Goal: Information Seeking & Learning: Check status

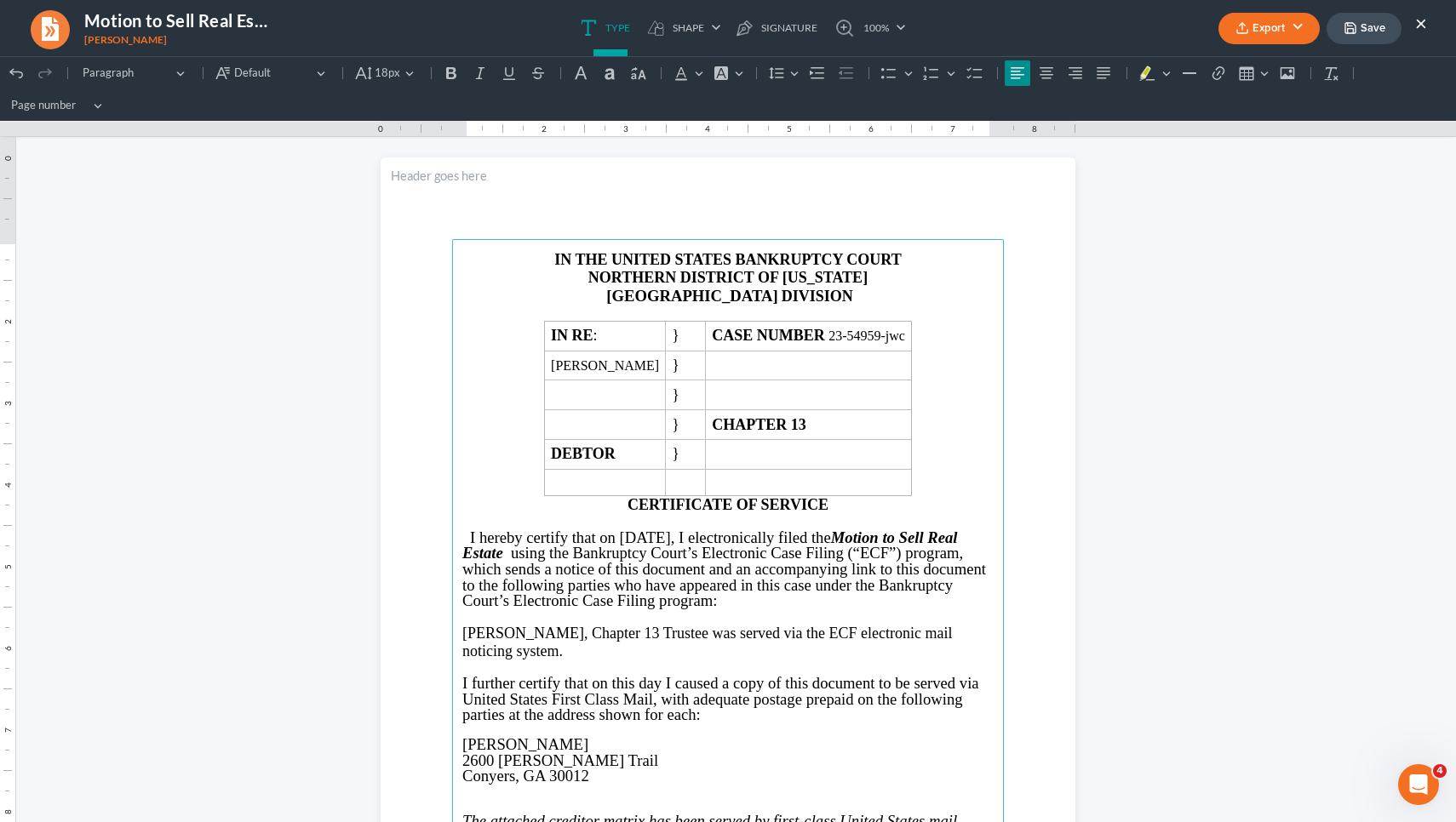
scroll to position [4713, 0]
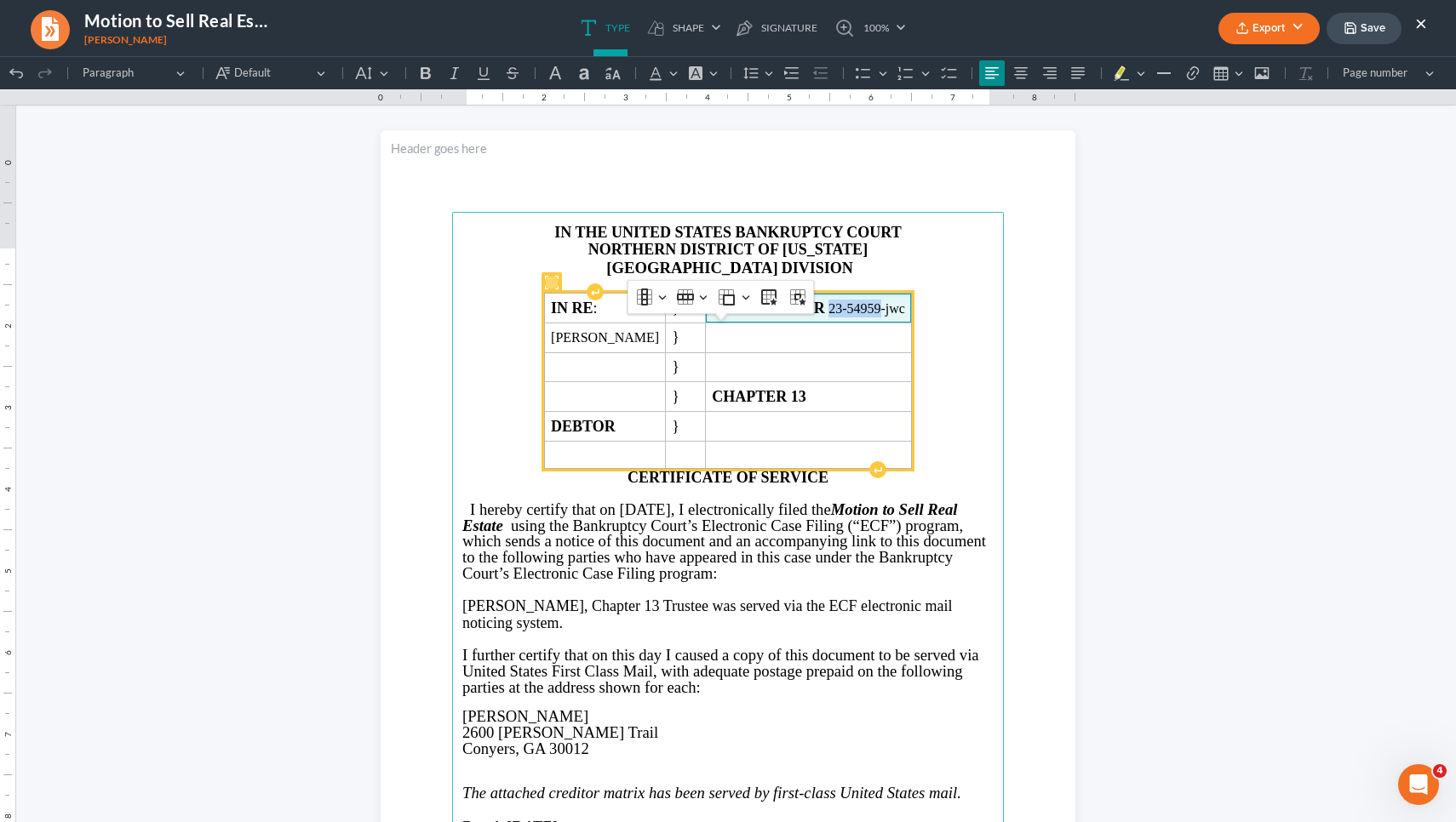
drag, startPoint x: 852, startPoint y: 334, endPoint x: 902, endPoint y: 338, distance: 50.2
click at [902, 317] on span "CASE NUMBER 23-54959-jwc" at bounding box center [809, 308] width 194 height 18
copy span "23-54959"
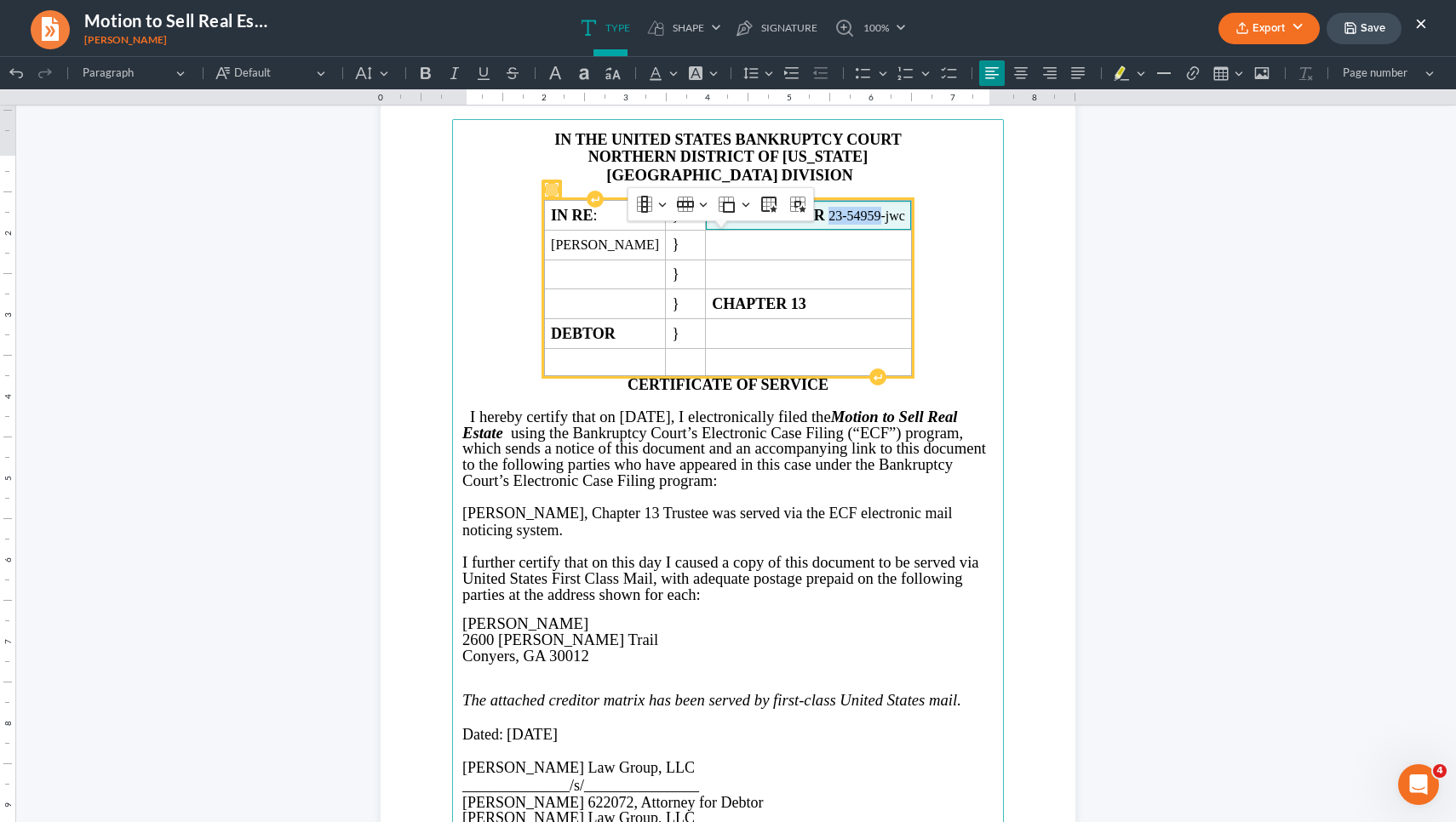
scroll to position [4817, 0]
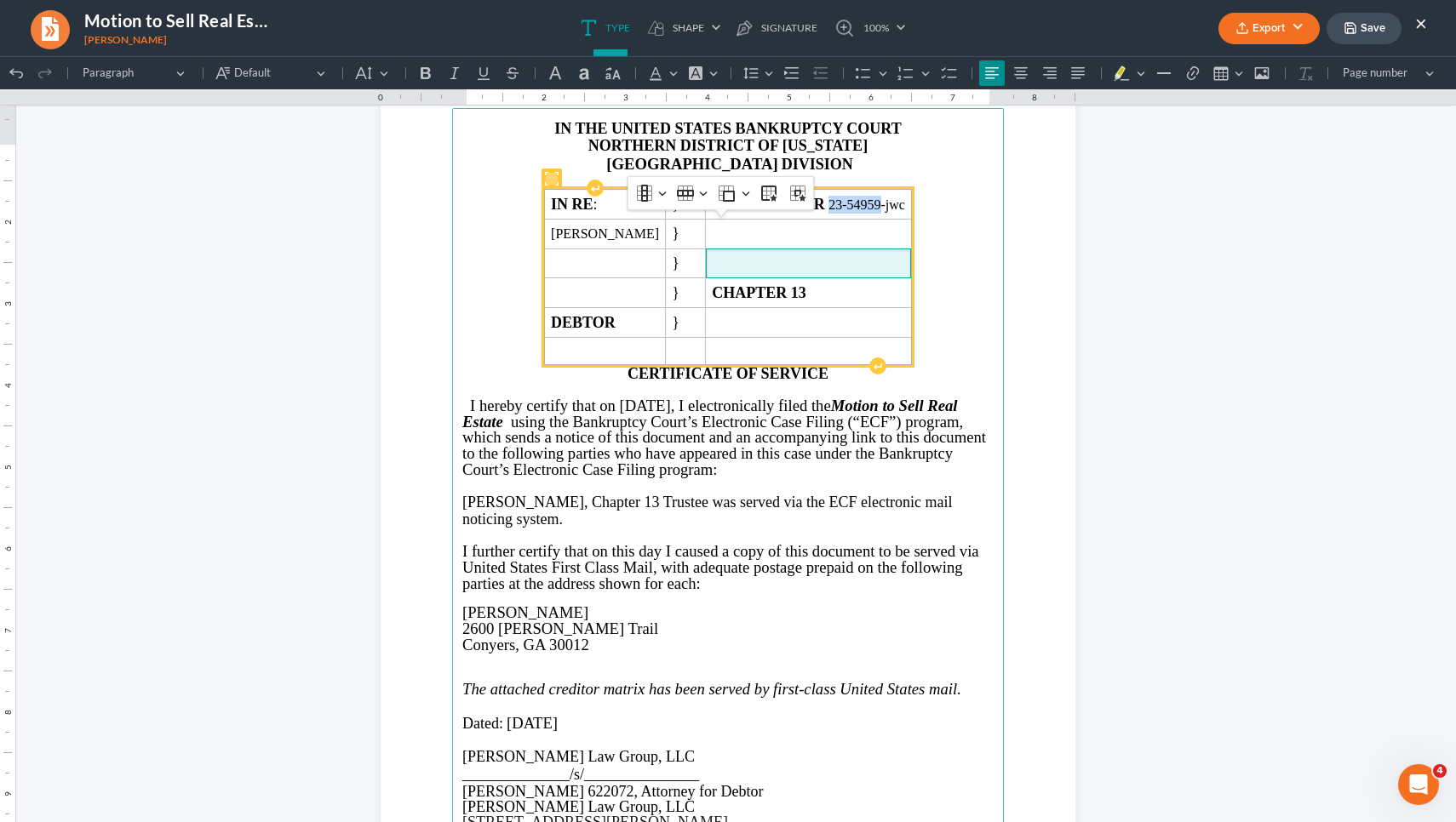
click at [904, 272] on span "Rich Text Editor, page-5-main" at bounding box center [809, 264] width 194 height 16
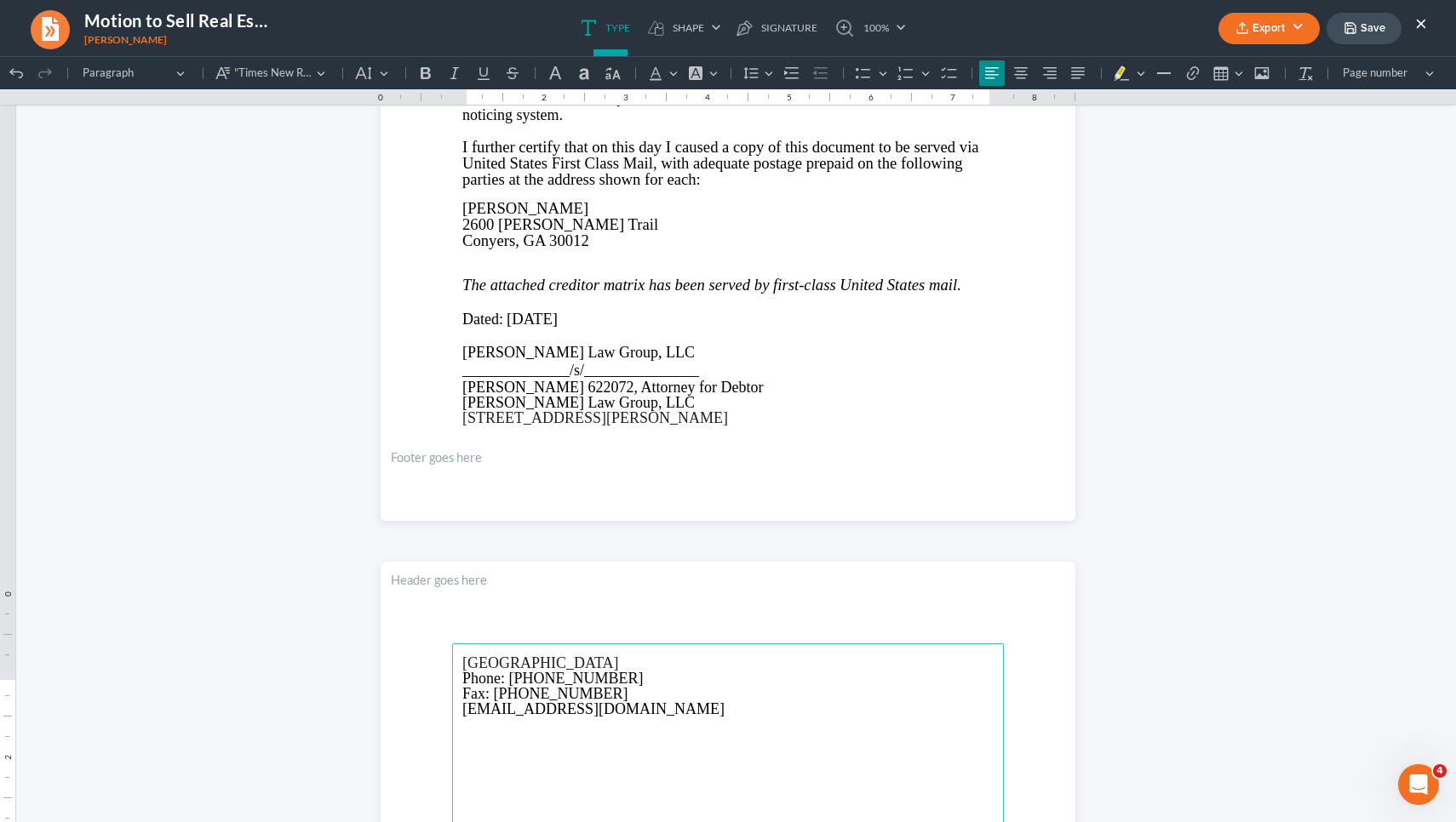
scroll to position [5033, 0]
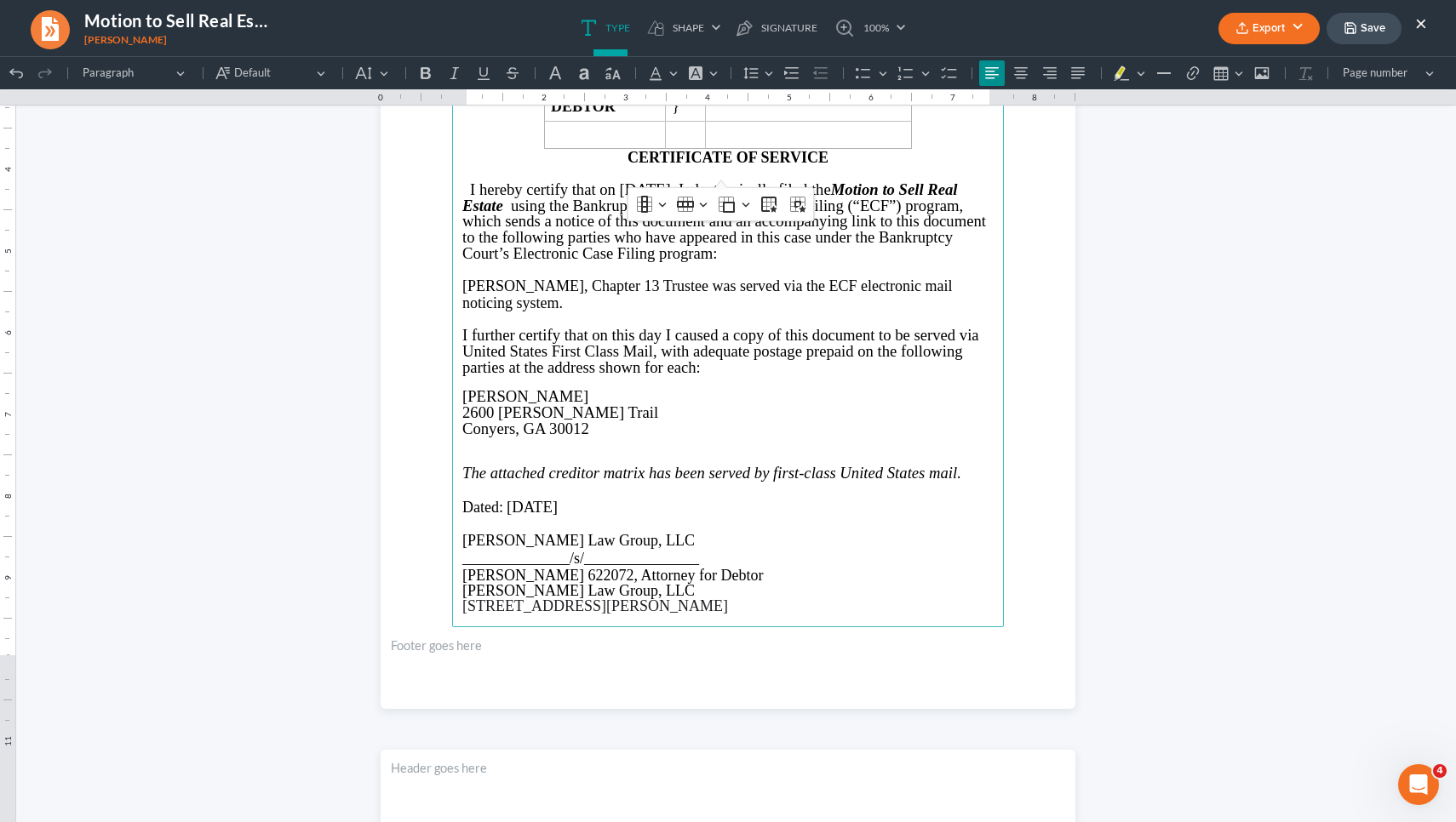
click at [1369, 36] on button "Save" at bounding box center [1364, 28] width 75 height 32
click at [958, 38] on ul "Type shapes Shape Line Check Arrow Circle Rectangle pen-tool Signature 100% Fit…" at bounding box center [743, 28] width 854 height 57
click at [1300, 16] on button "Export" at bounding box center [1269, 28] width 101 height 32
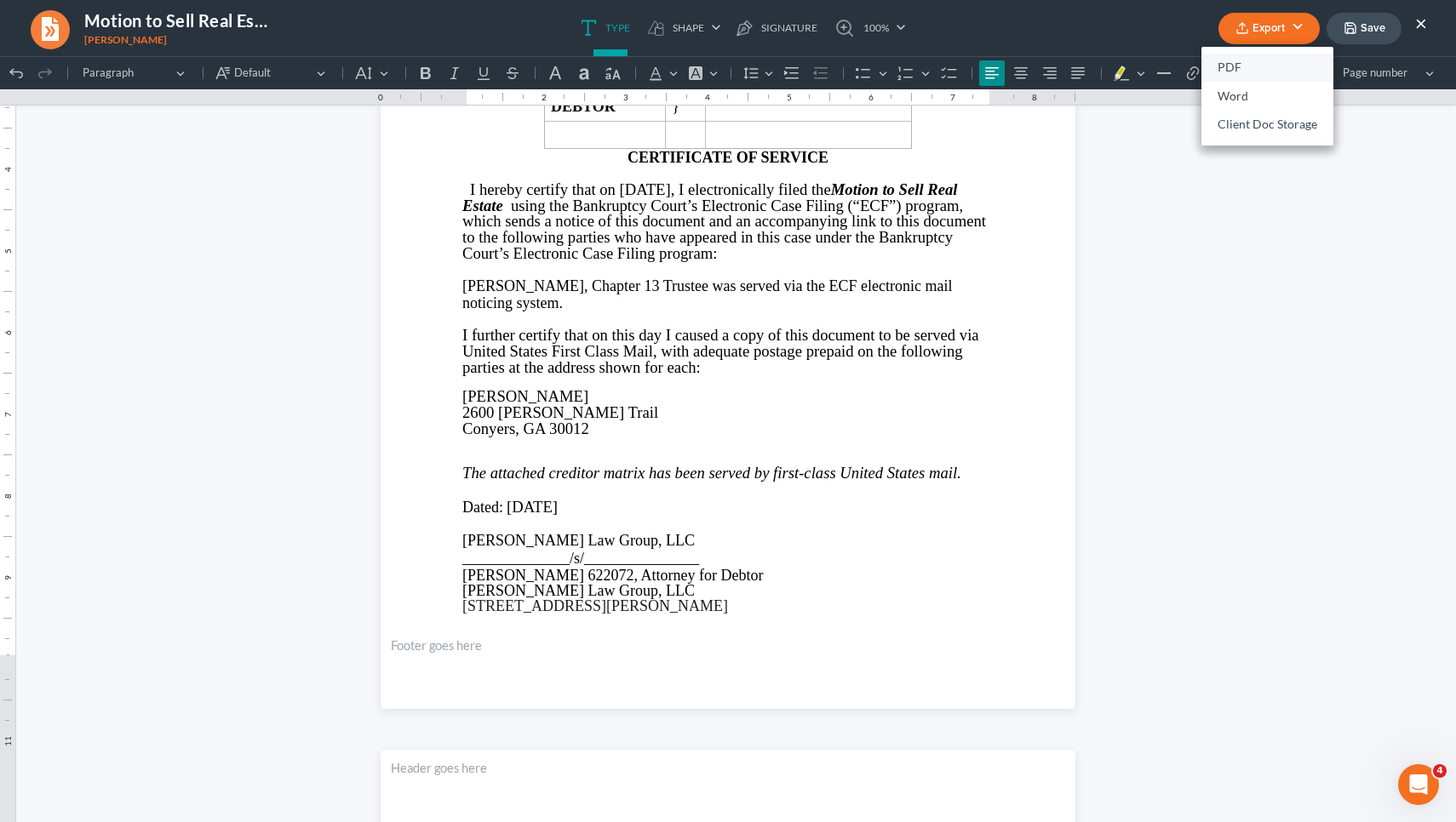
click at [1268, 68] on link "PDF" at bounding box center [1267, 68] width 132 height 29
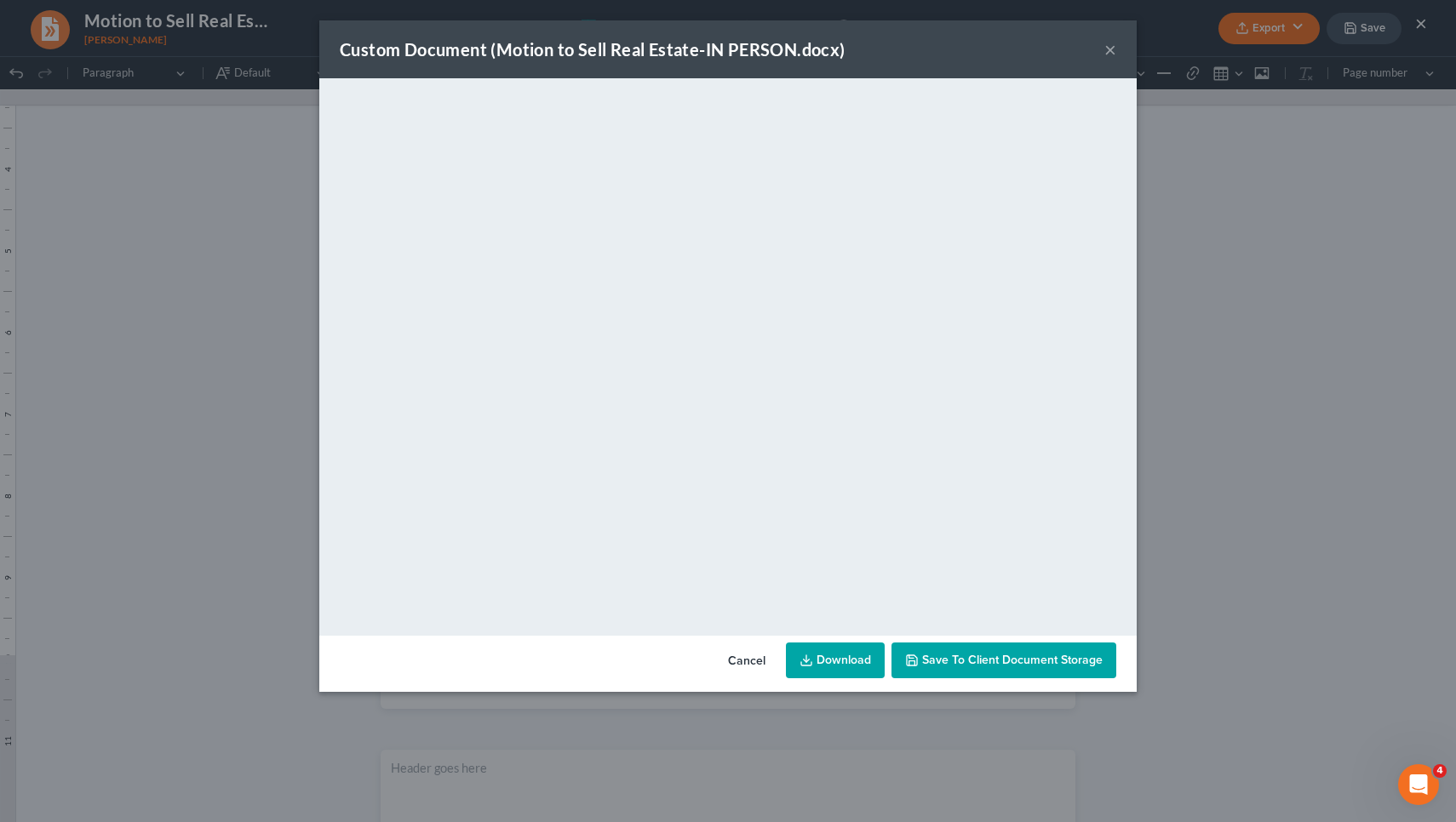
click at [852, 656] on link "Download" at bounding box center [835, 660] width 99 height 36
click at [1105, 52] on button "×" at bounding box center [1110, 49] width 12 height 20
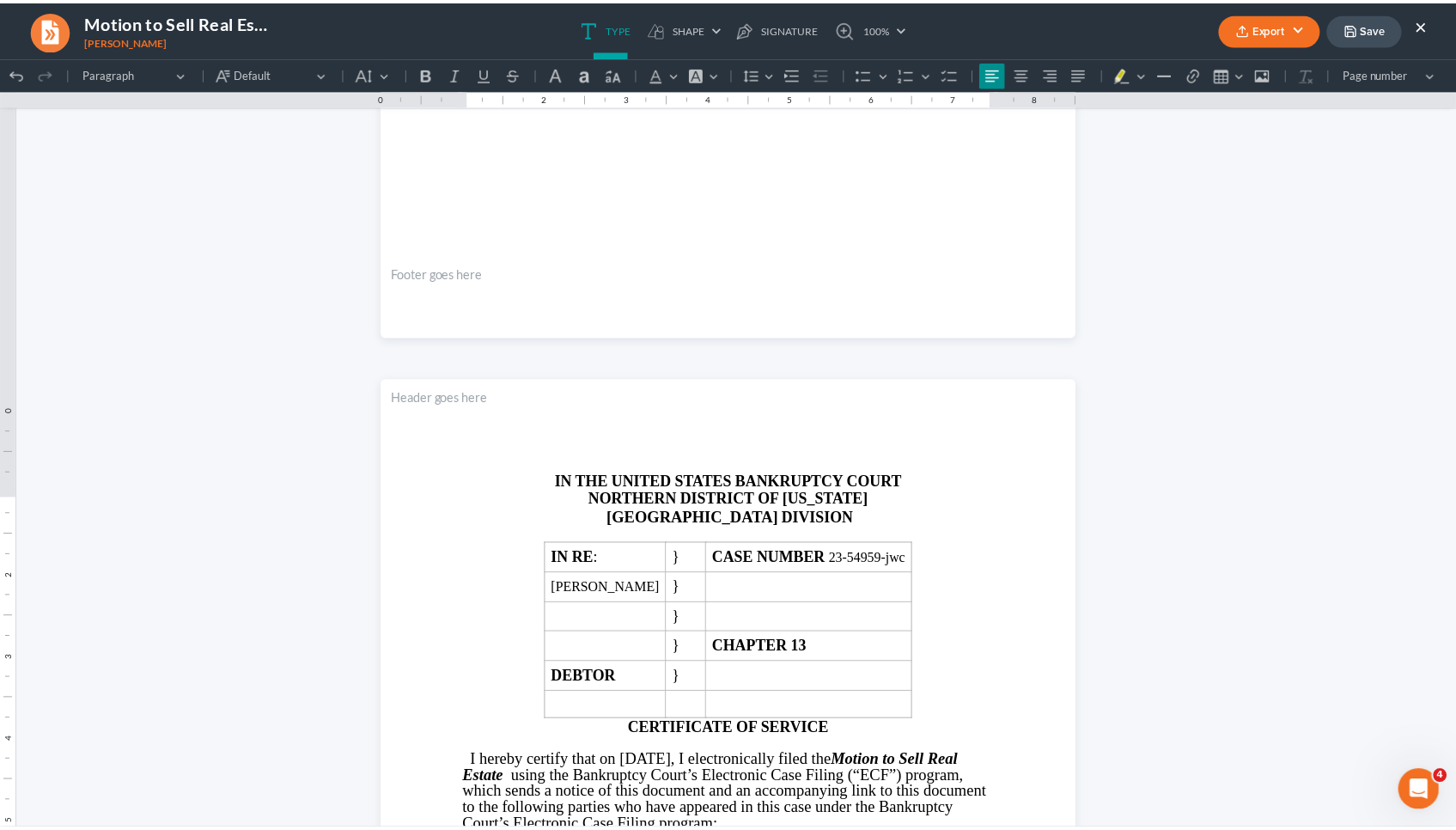
scroll to position [4457, 0]
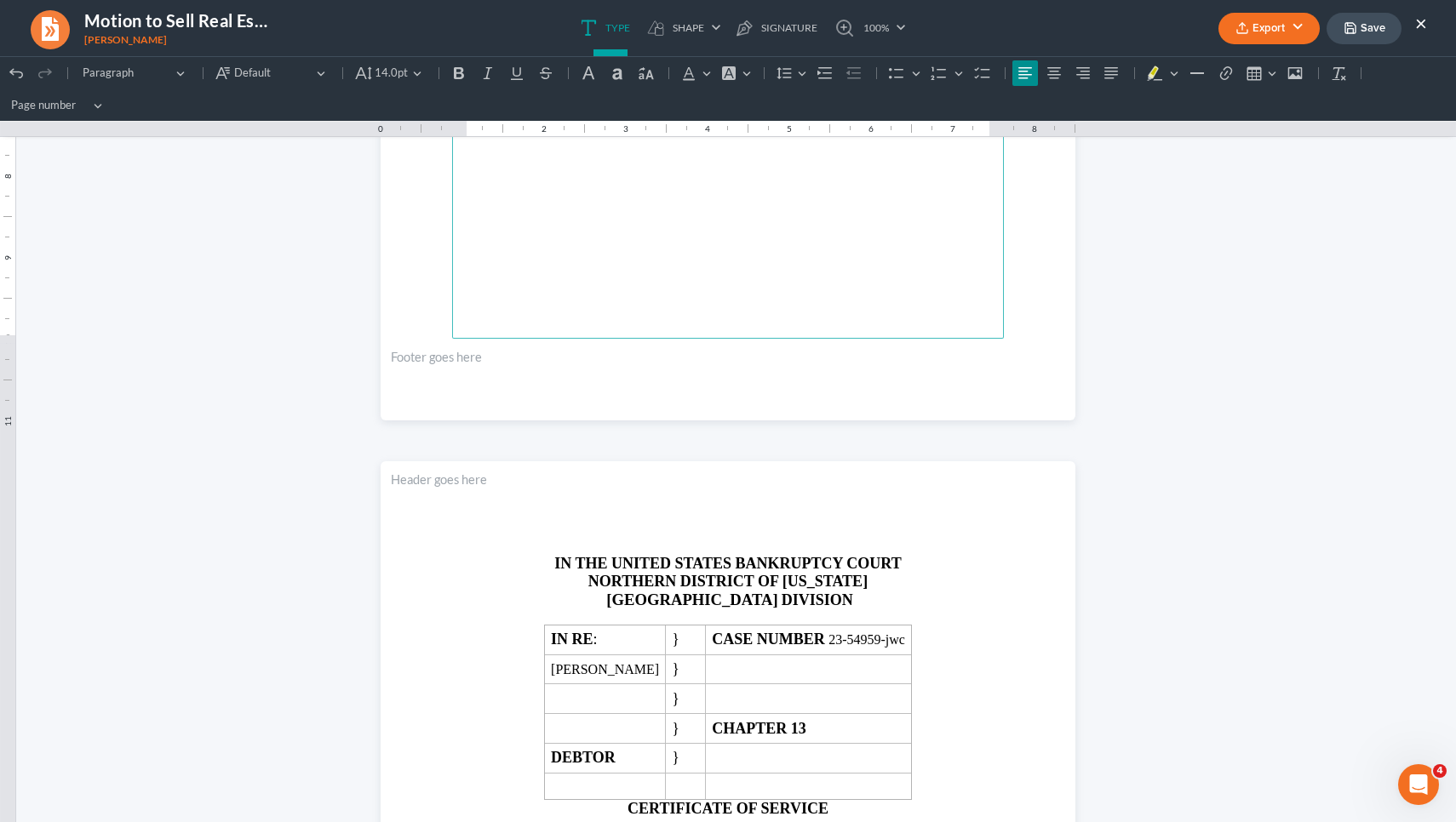
click at [1418, 28] on button "×" at bounding box center [1420, 23] width 12 height 20
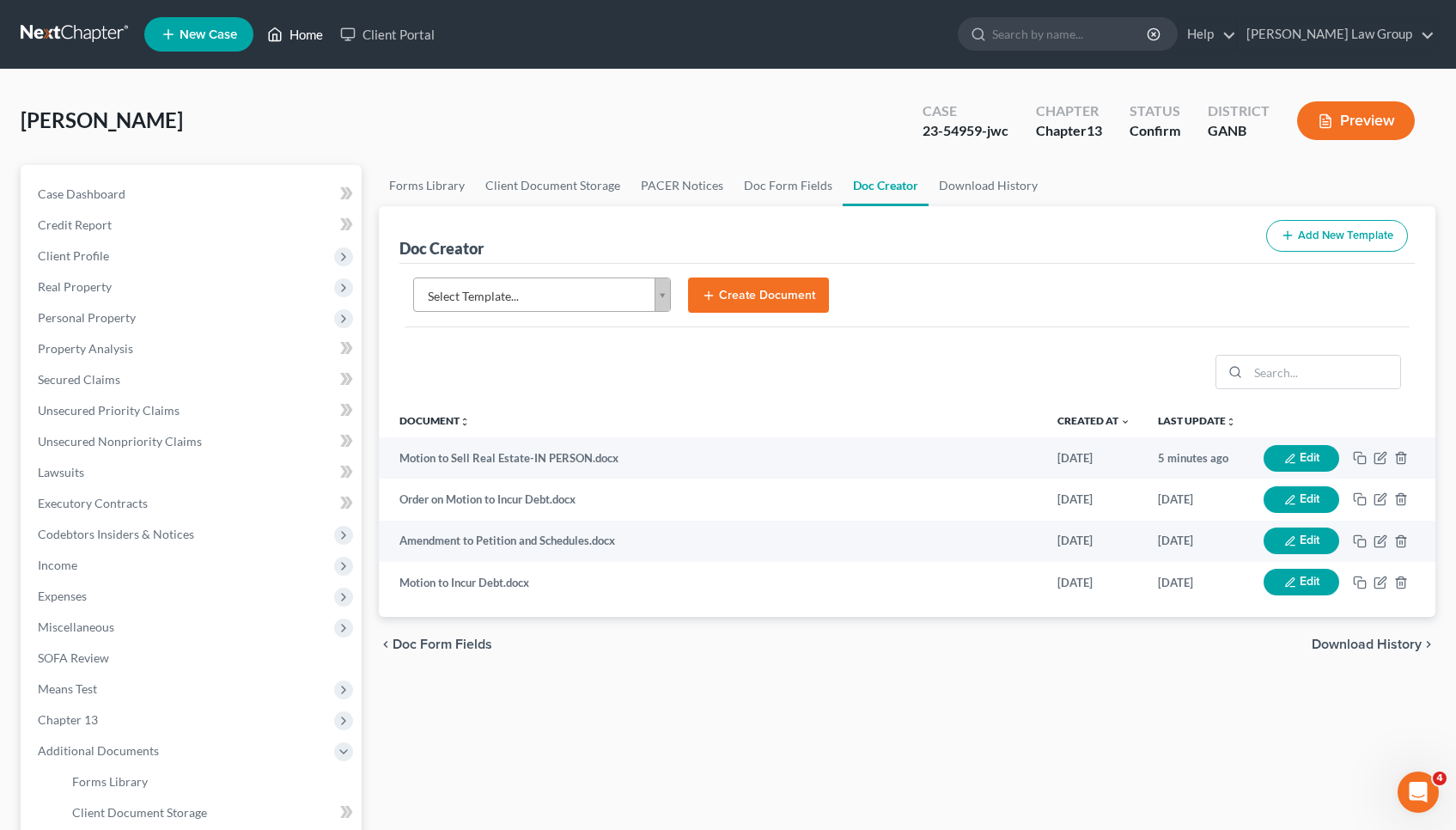
click at [302, 43] on link "Home" at bounding box center [295, 35] width 73 height 31
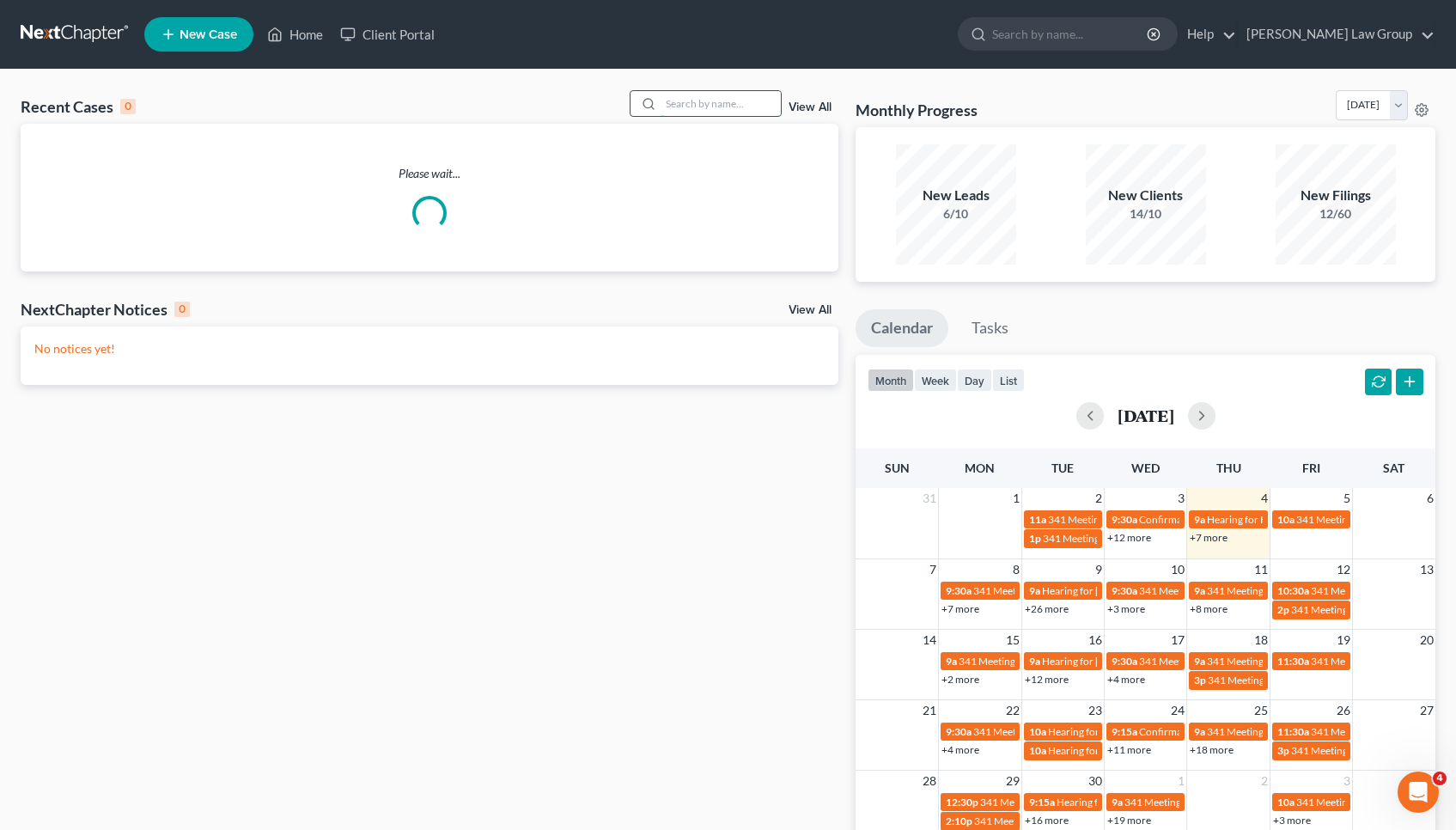
click at [757, 109] on input "search" at bounding box center [720, 103] width 121 height 25
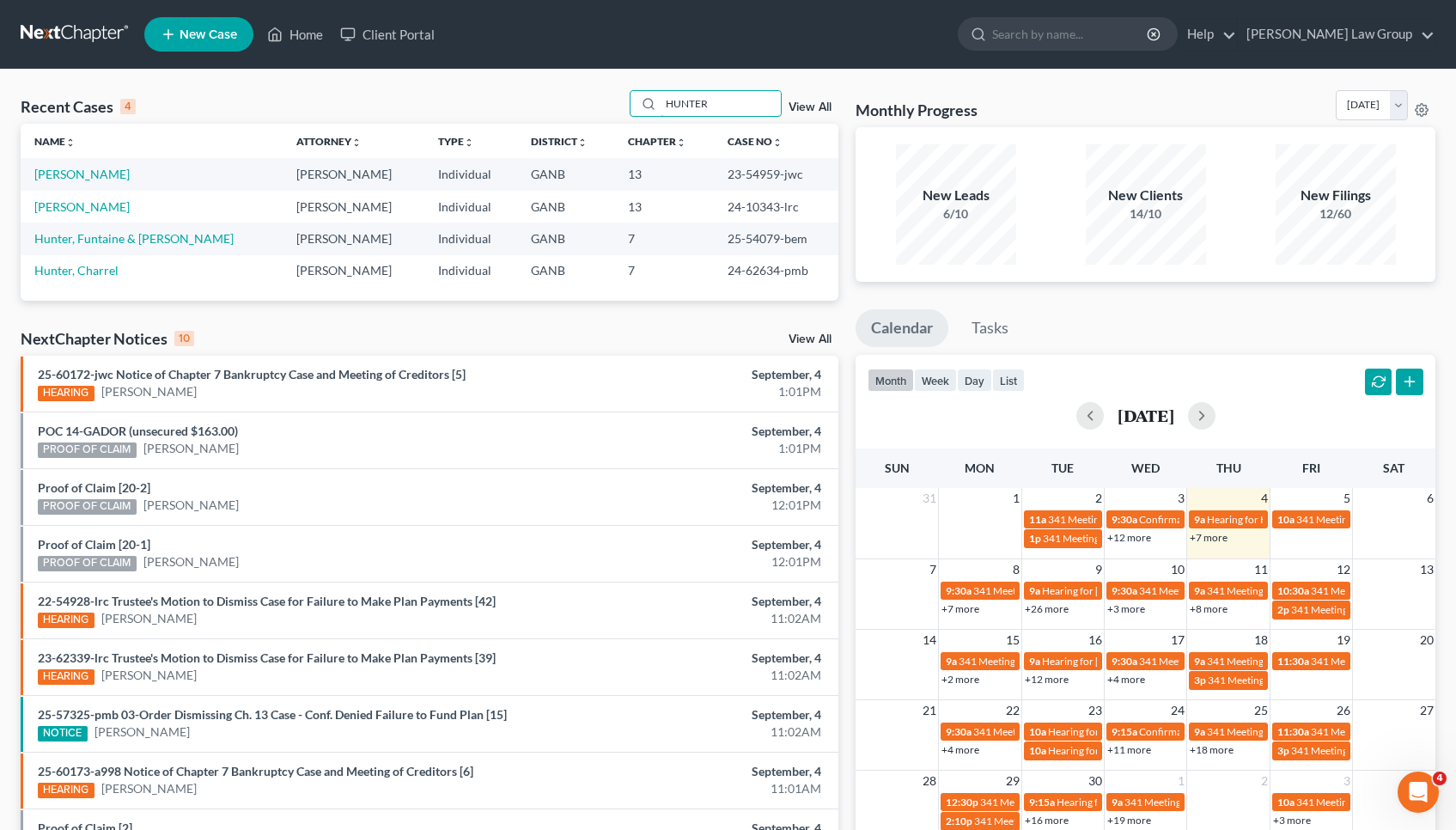
type input "HUNTER"
click at [714, 205] on td "24-10343-lrc" at bounding box center [775, 206] width 124 height 32
drag, startPoint x: 710, startPoint y: 205, endPoint x: 757, endPoint y: 199, distance: 47.4
click at [757, 199] on td "24-10343-lrc" at bounding box center [775, 206] width 124 height 32
copy td "24-10343"
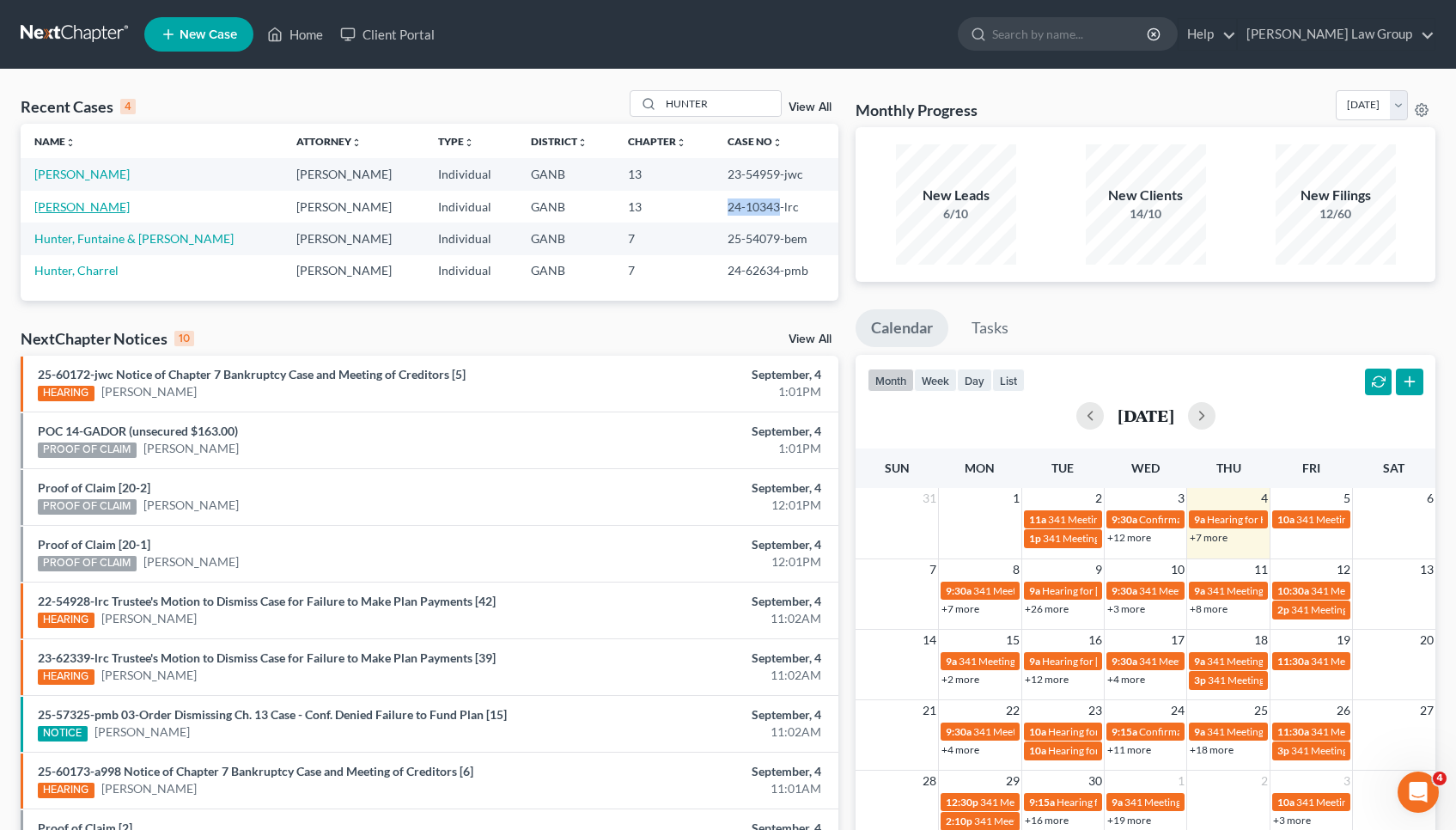
click at [70, 202] on link "[PERSON_NAME]" at bounding box center [82, 206] width 96 height 15
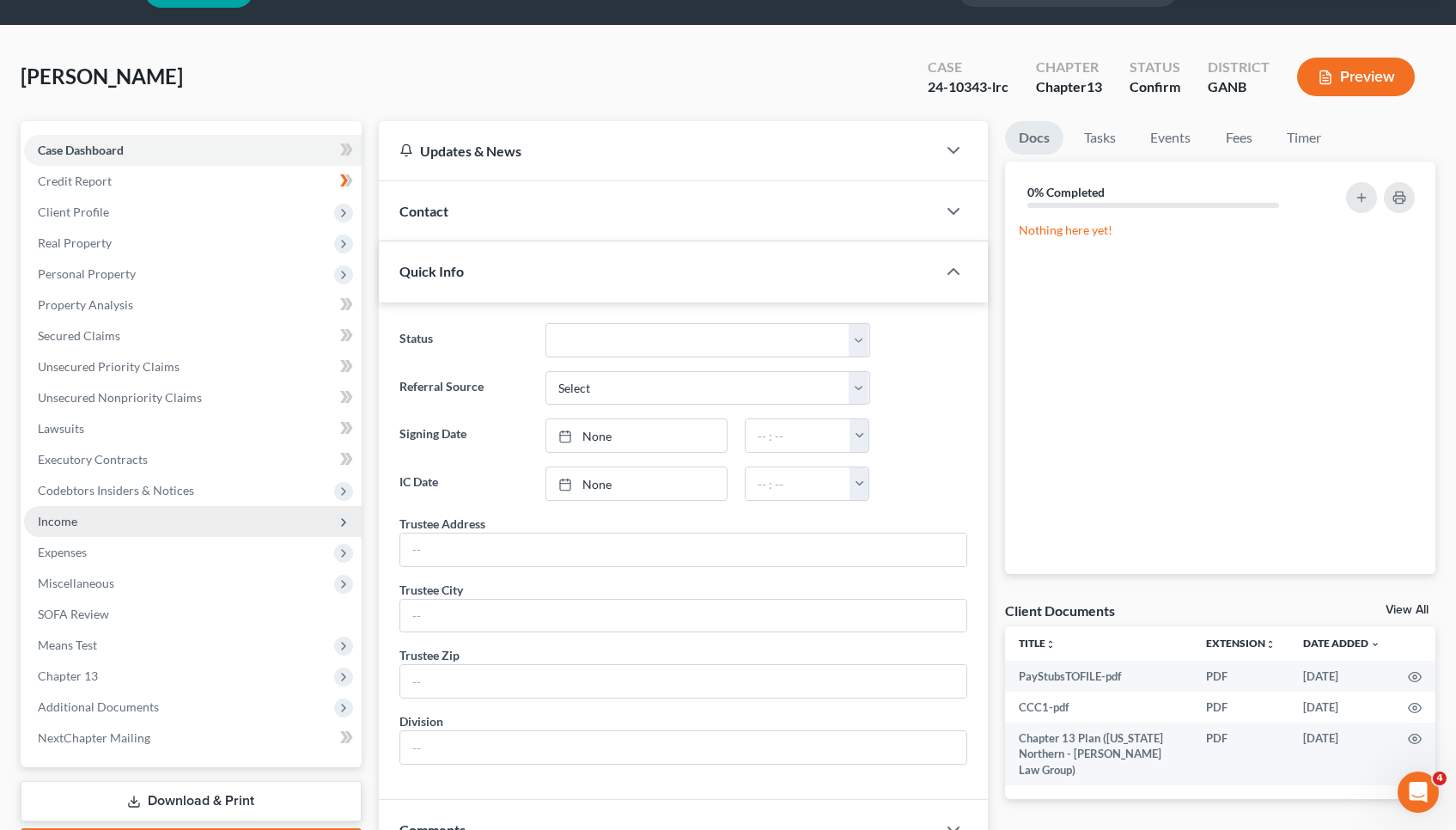
scroll to position [45, 0]
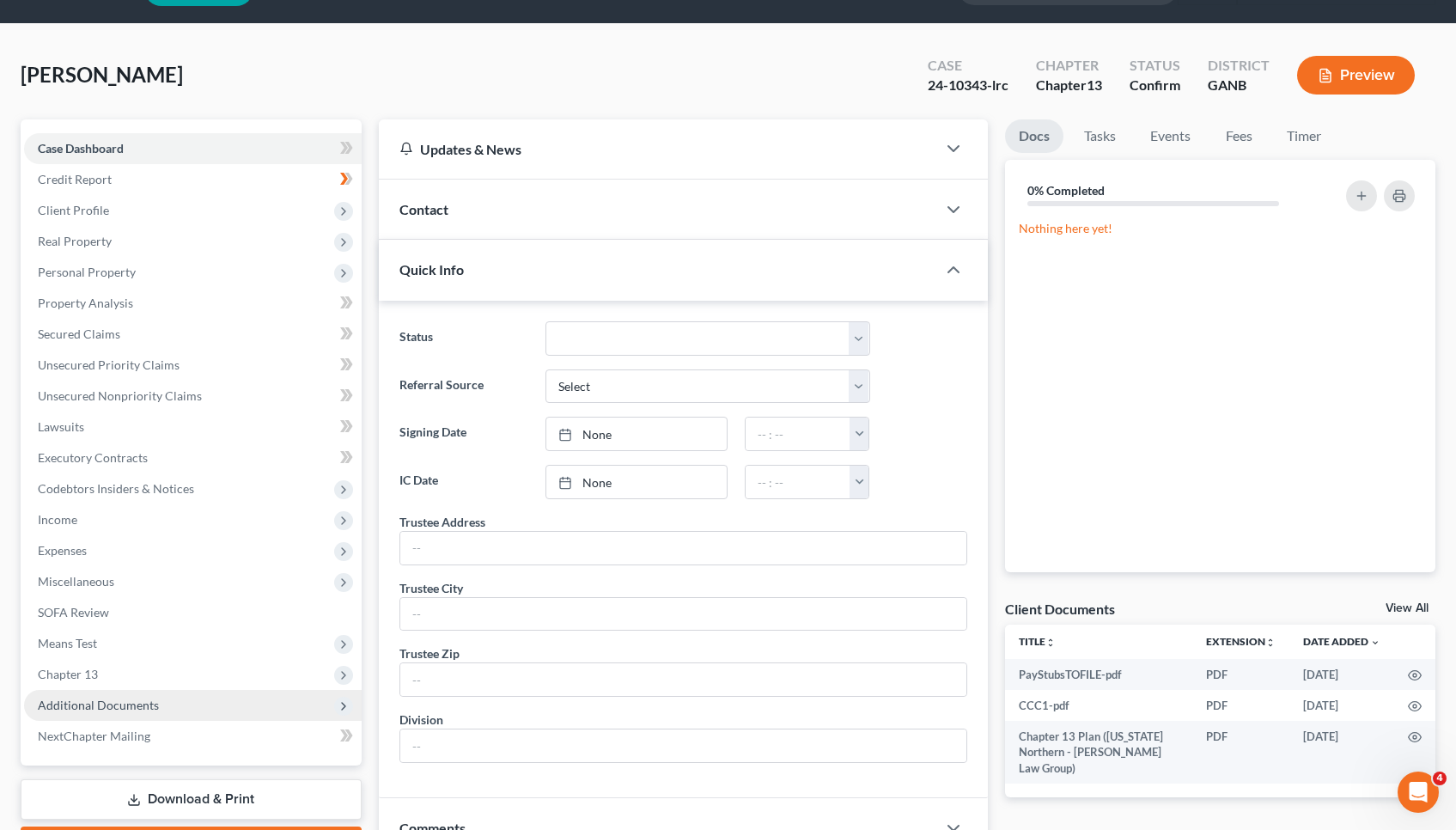
click at [110, 707] on span "Additional Documents" at bounding box center [99, 705] width 122 height 15
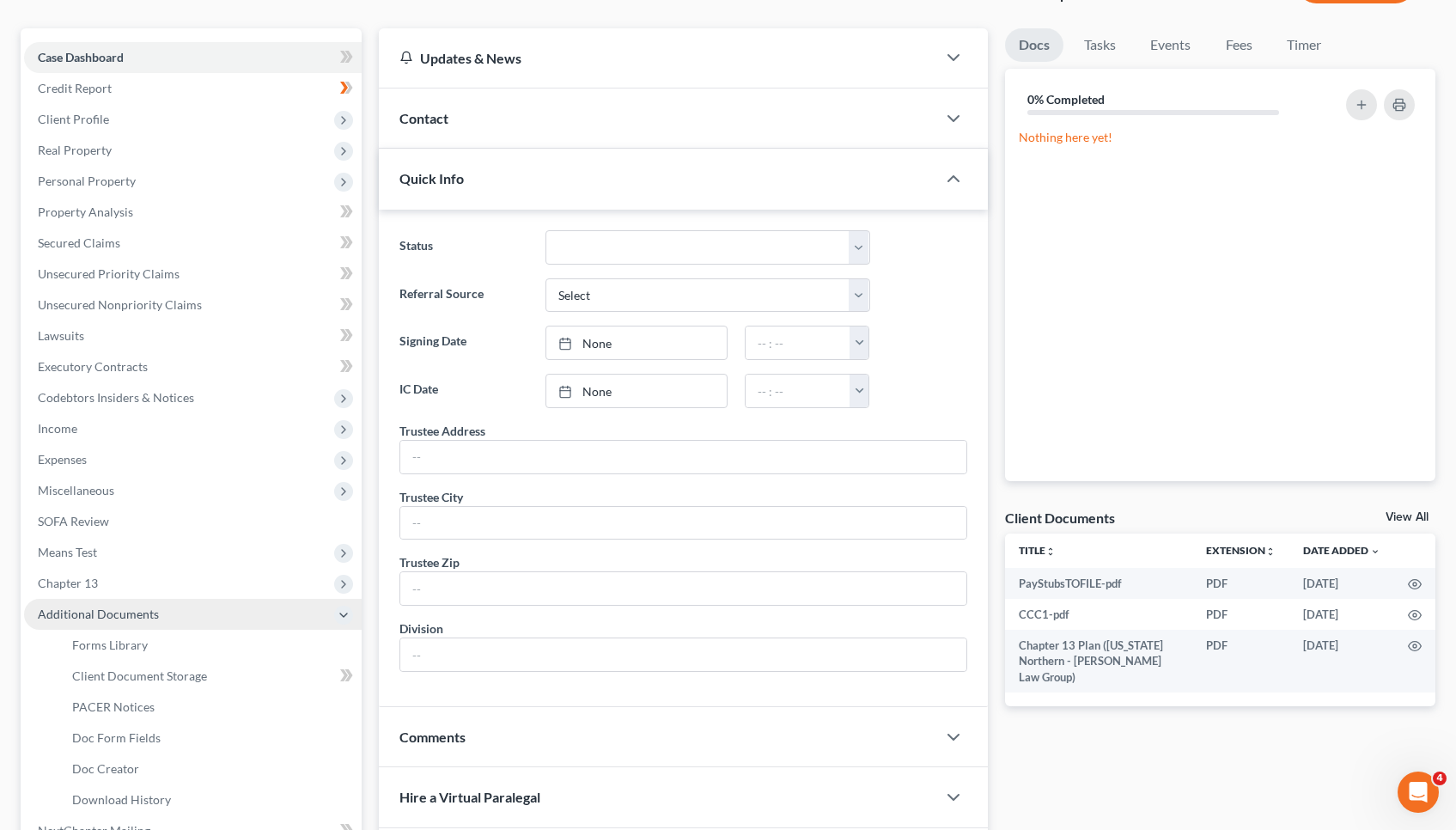
scroll to position [144, 0]
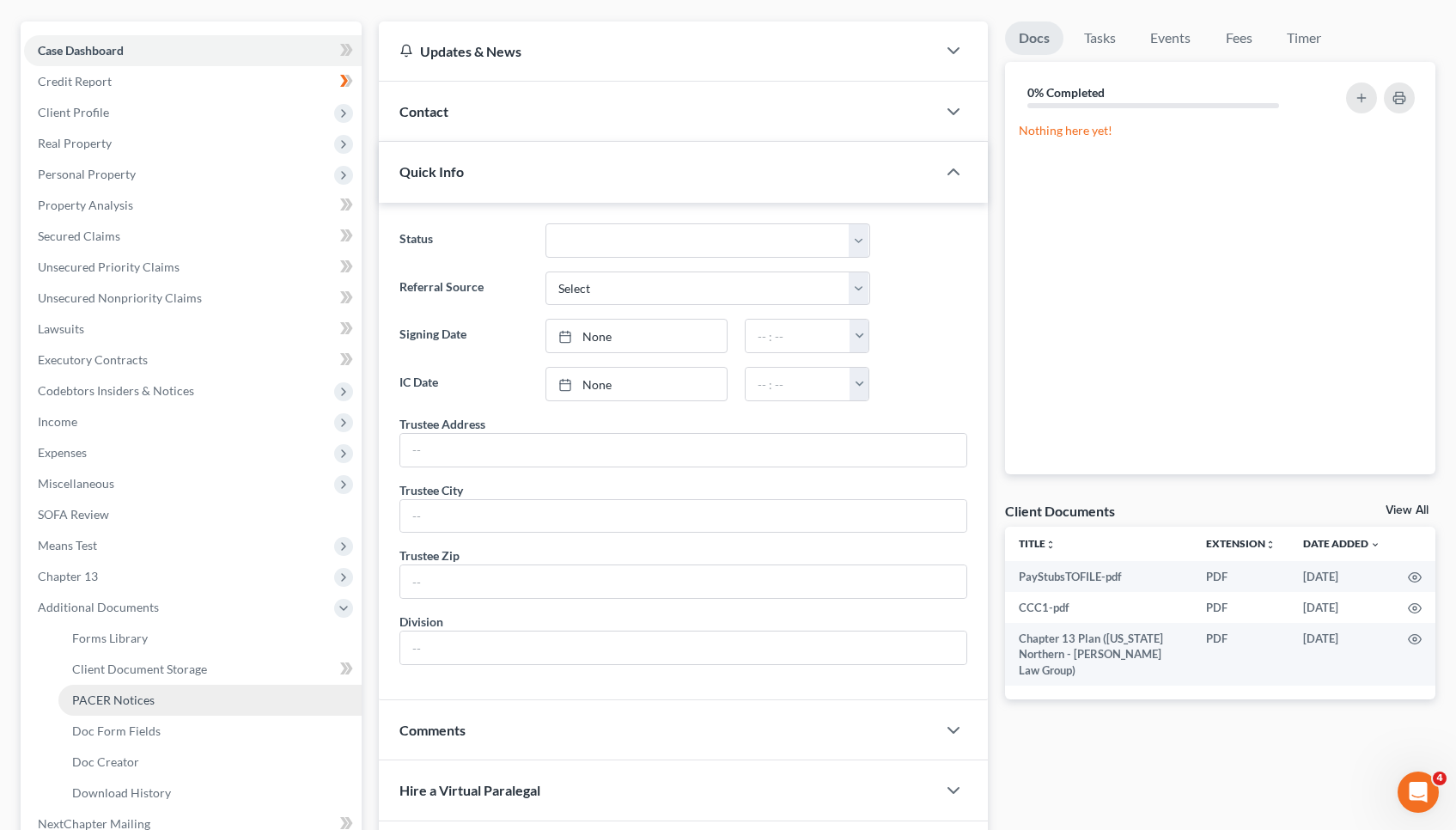
click at [110, 707] on span "PACER Notices" at bounding box center [113, 700] width 83 height 15
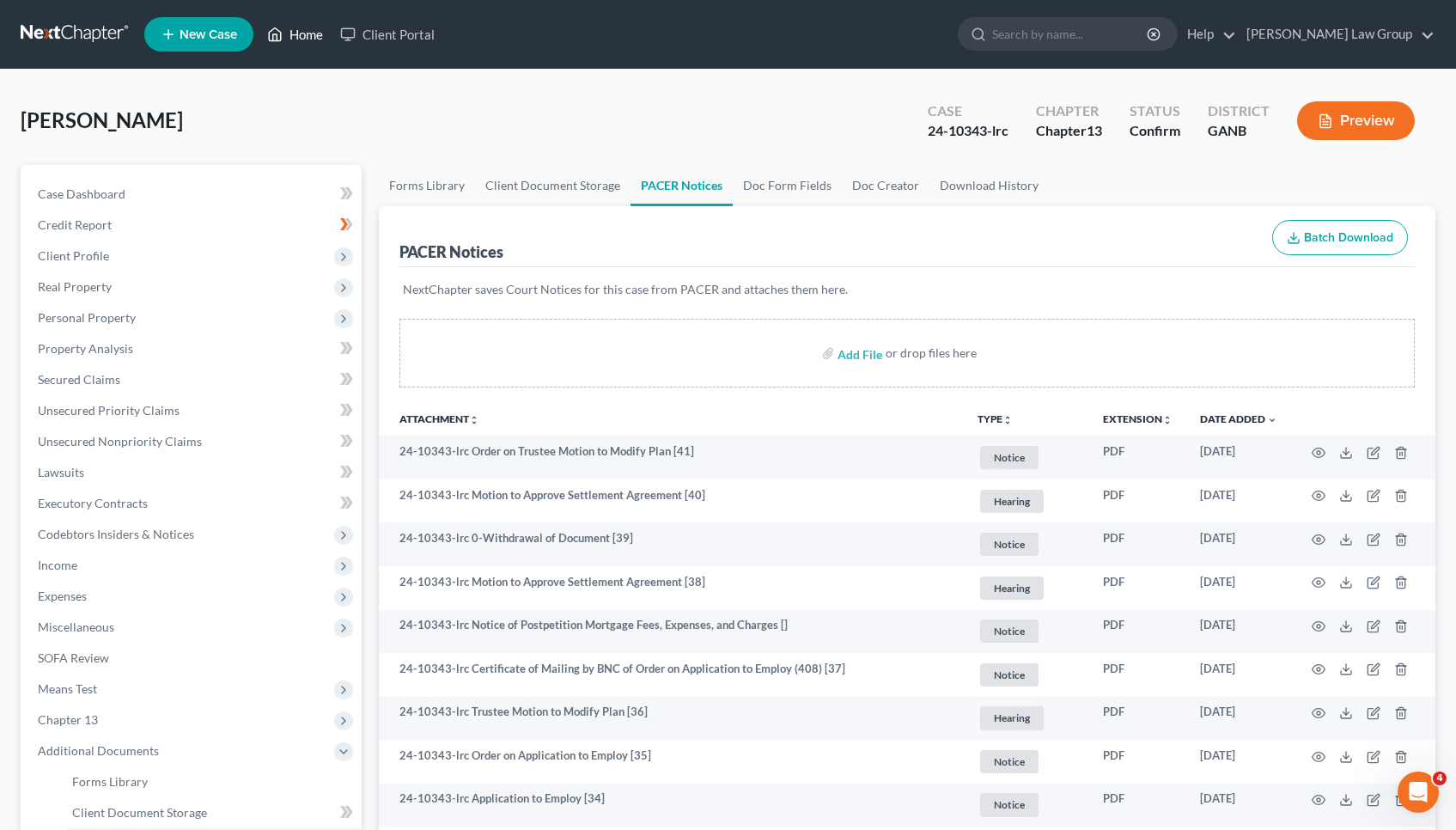
click at [309, 29] on link "Home" at bounding box center [295, 35] width 73 height 31
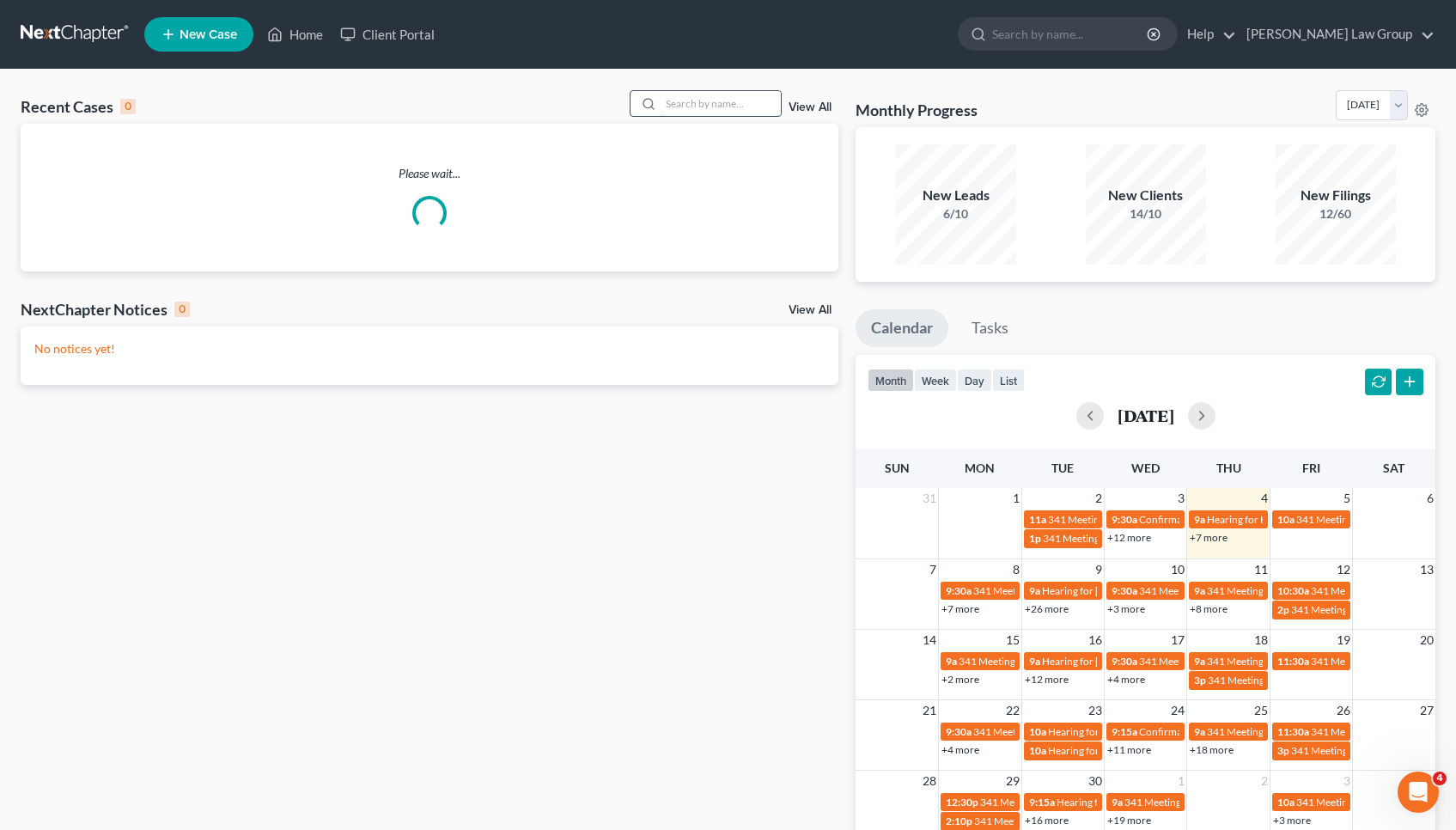
click at [712, 114] on input "search" at bounding box center [720, 103] width 121 height 25
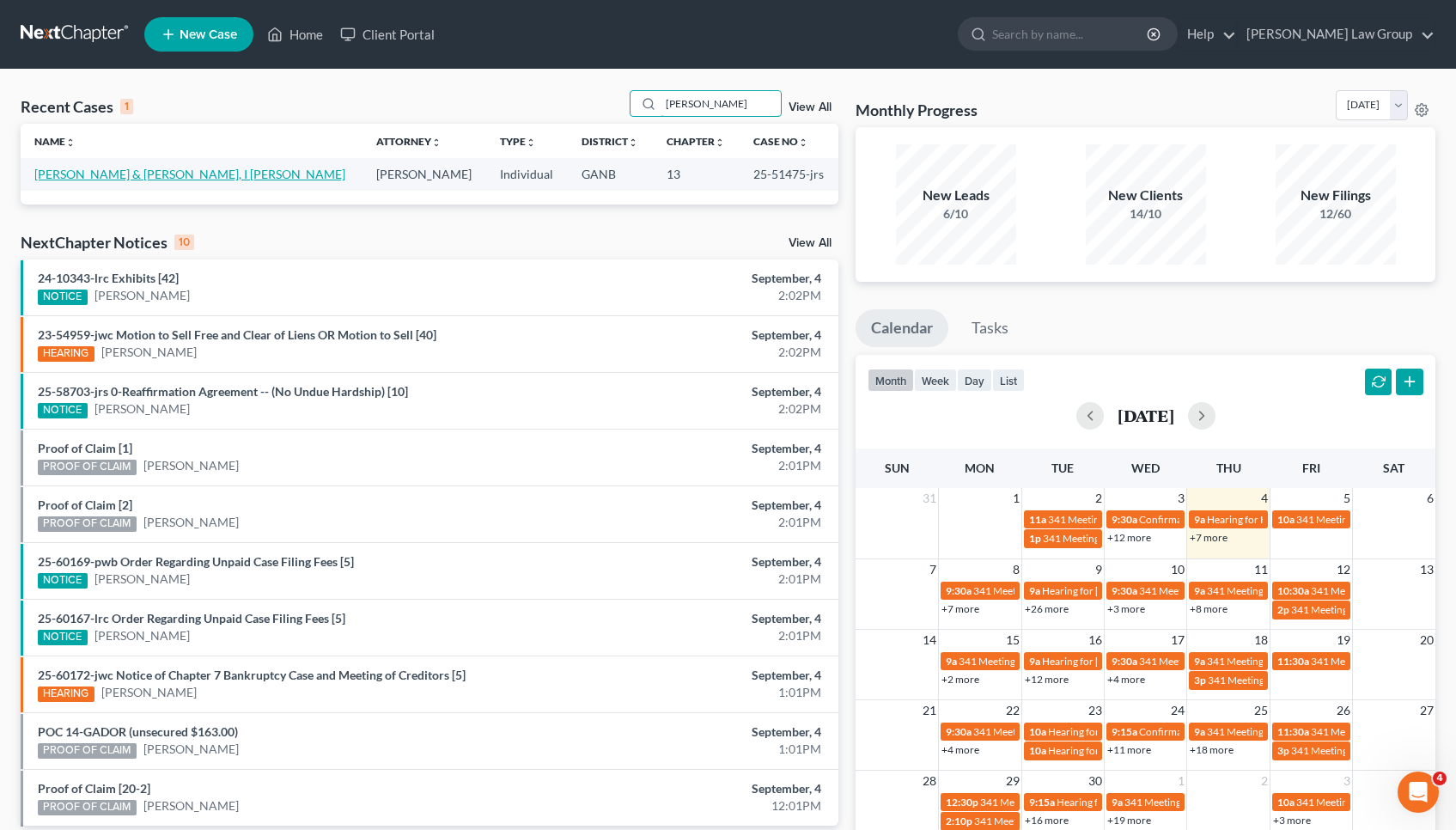
type input "[PERSON_NAME]"
click at [133, 172] on link "[PERSON_NAME] & [PERSON_NAME], I [PERSON_NAME]" at bounding box center [190, 174] width 311 height 15
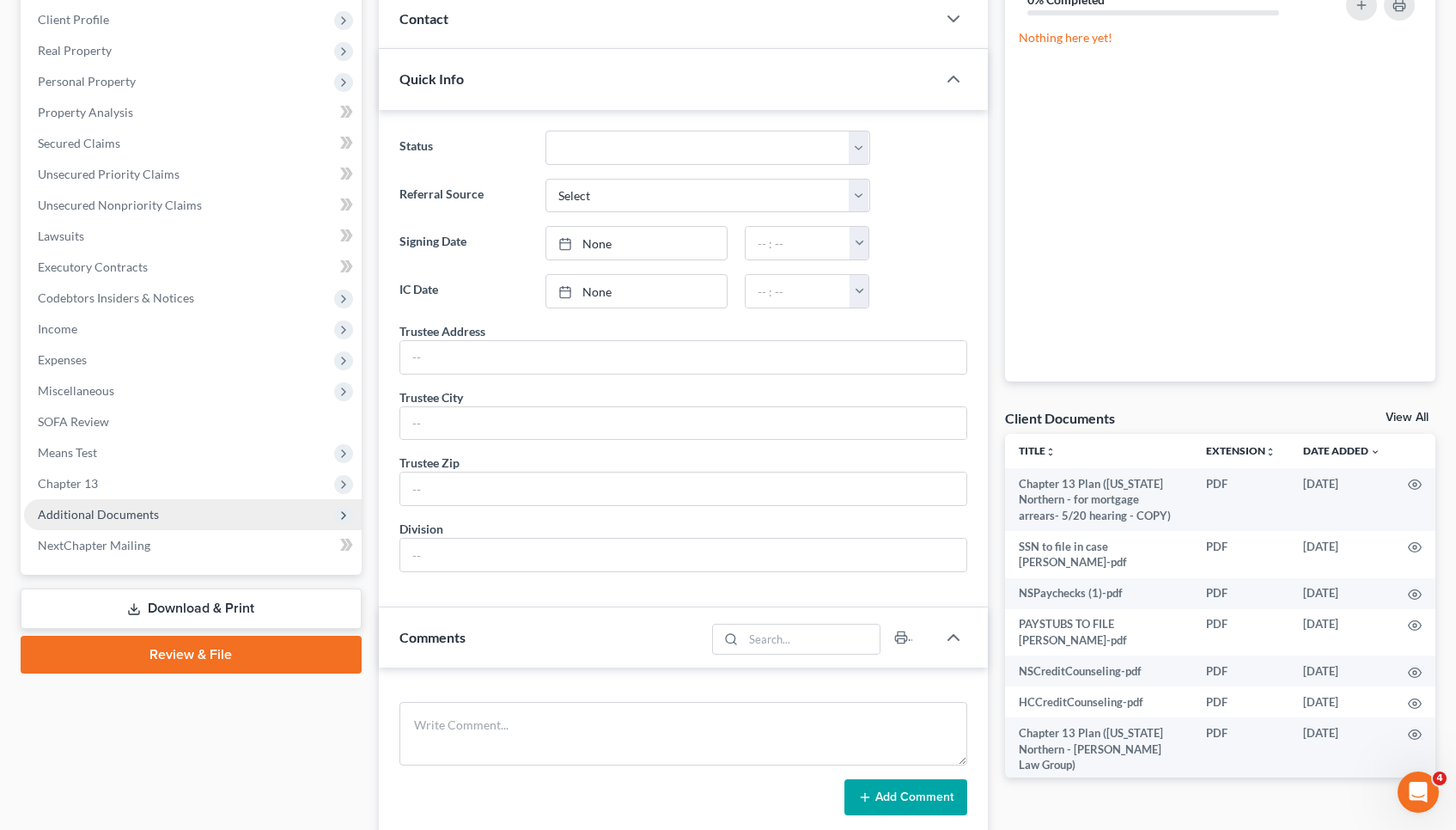
click at [110, 510] on span "Additional Documents" at bounding box center [99, 514] width 122 height 15
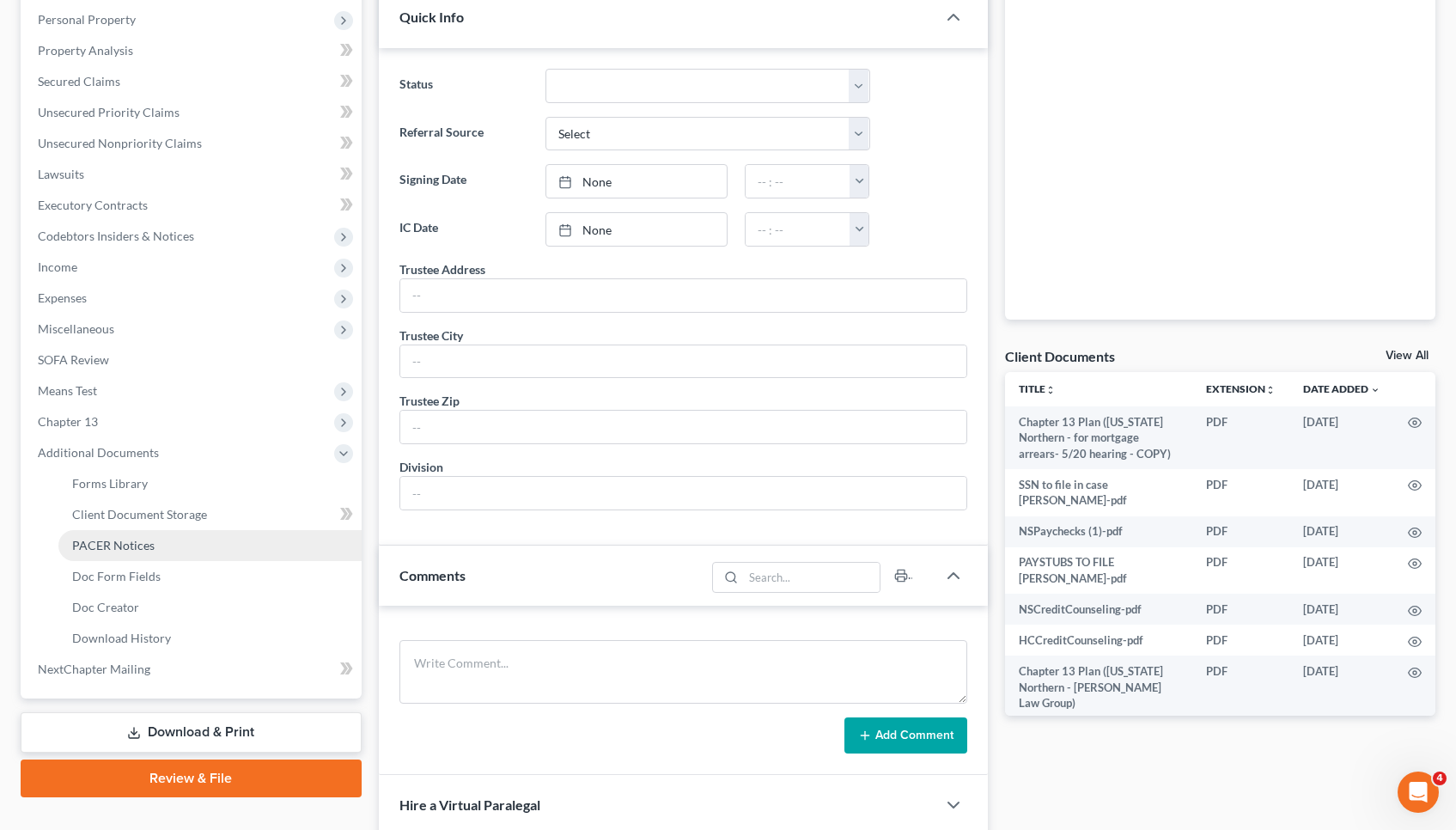
click at [117, 545] on span "PACER Notices" at bounding box center [113, 545] width 83 height 15
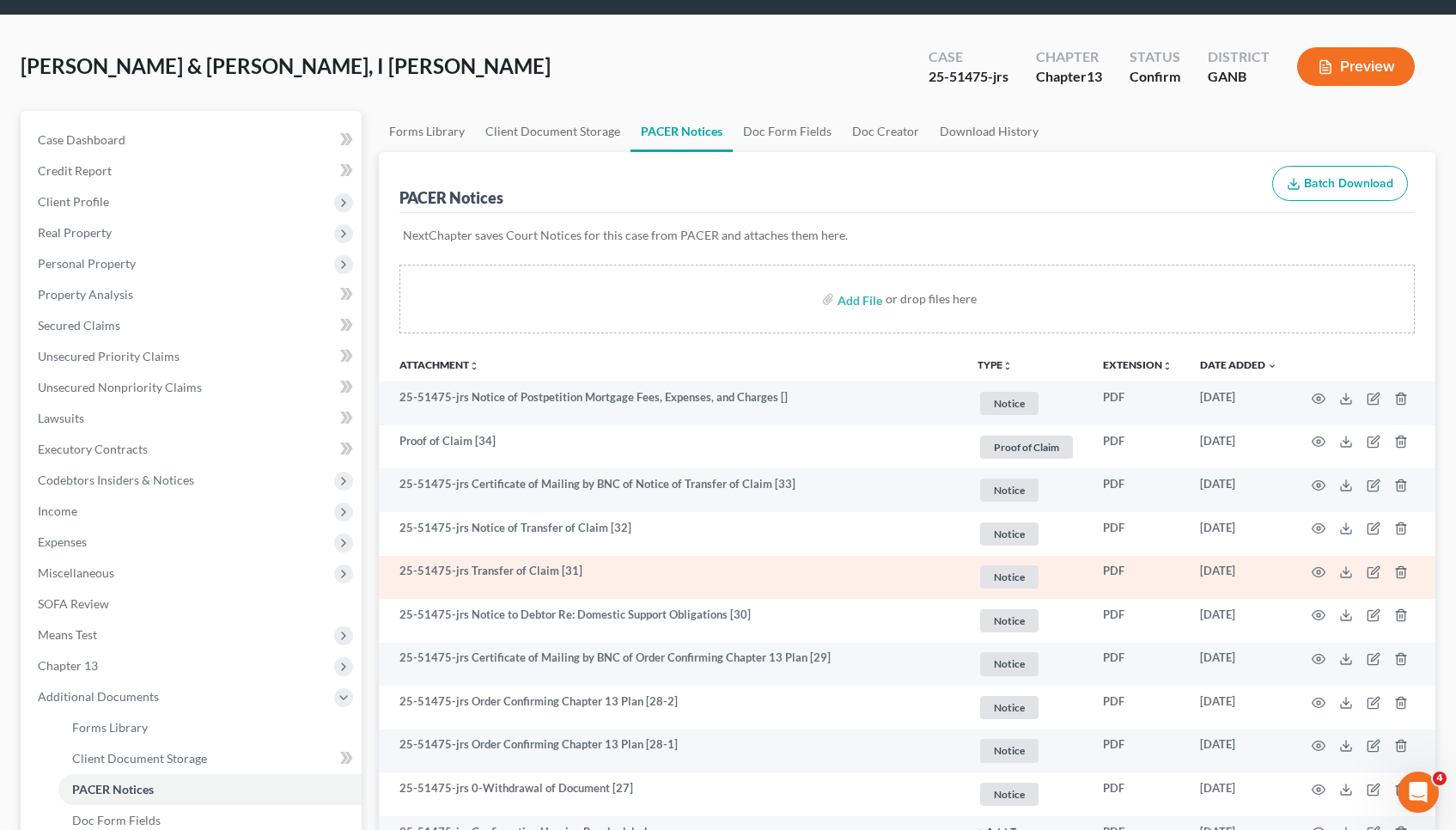
scroll to position [57, 0]
